Goal: Task Accomplishment & Management: Manage account settings

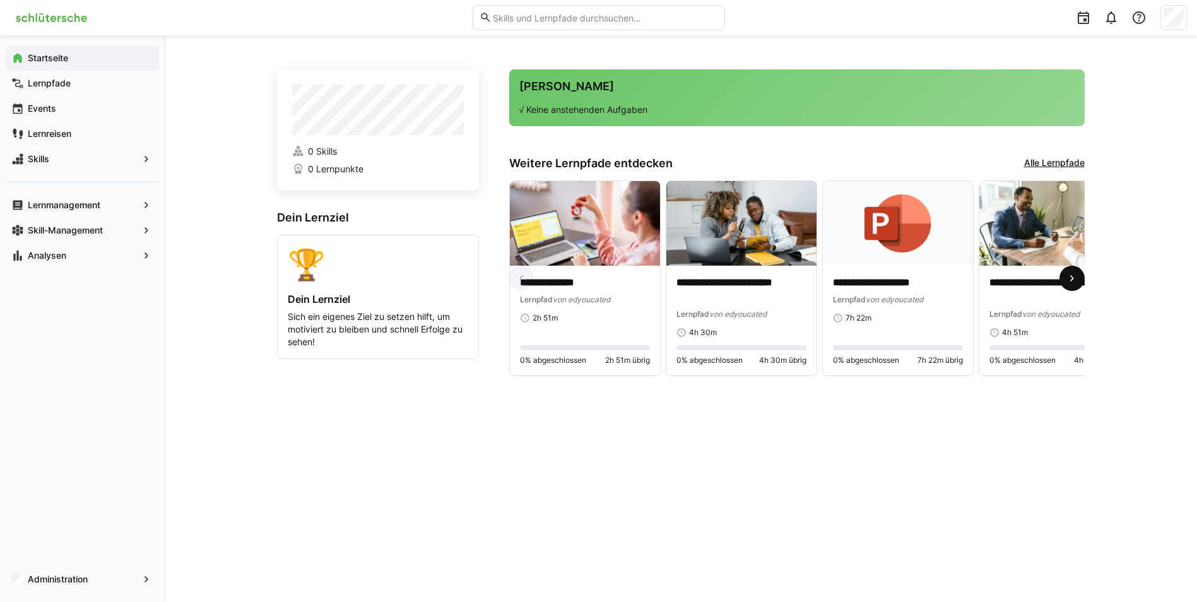
click at [1066, 280] on eds-icon at bounding box center [1072, 278] width 13 height 13
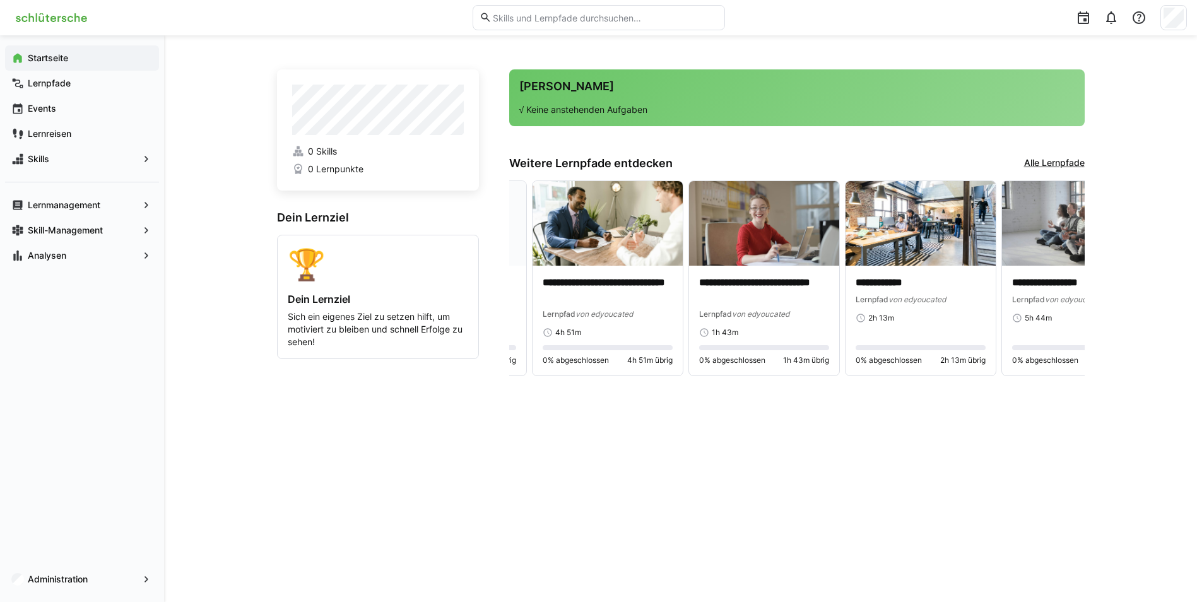
scroll to position [0, 469]
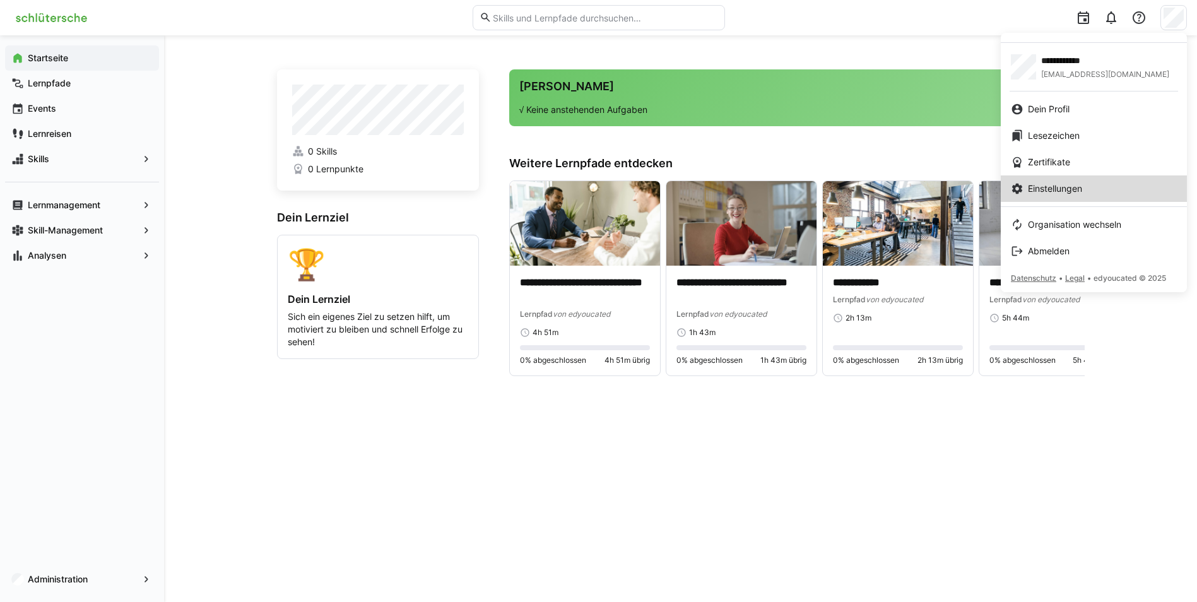
click at [1060, 196] on link "Einstellungen" at bounding box center [1094, 188] width 186 height 27
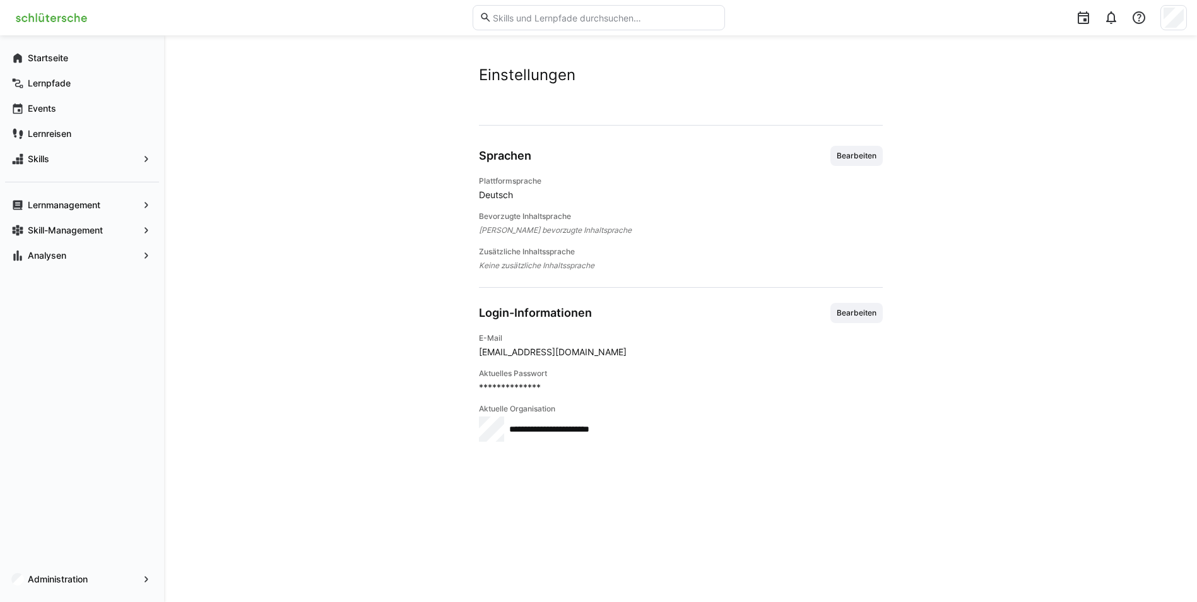
click at [31, 20] on img at bounding box center [51, 18] width 83 height 20
